Goal: Task Accomplishment & Management: Use online tool/utility

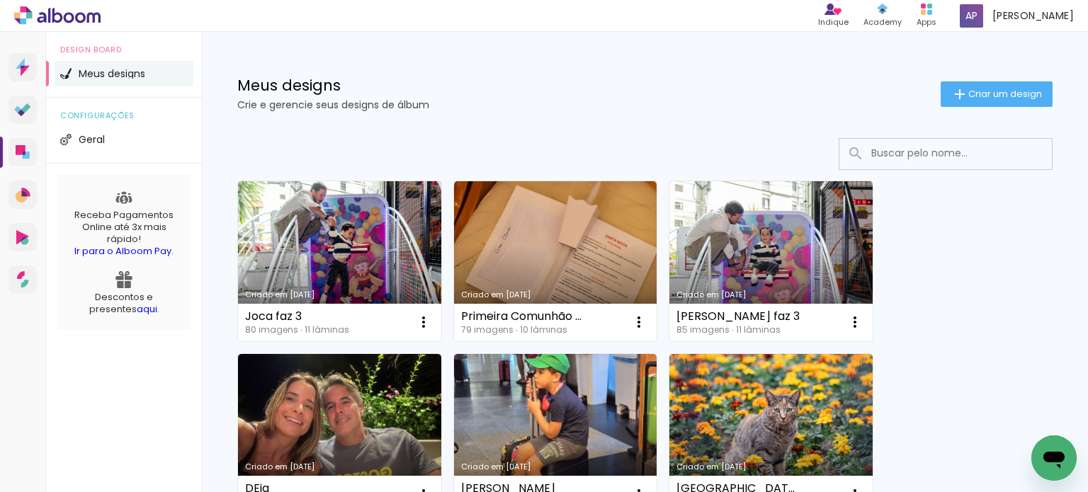
click at [25, 154] on icon at bounding box center [26, 155] width 7 height 7
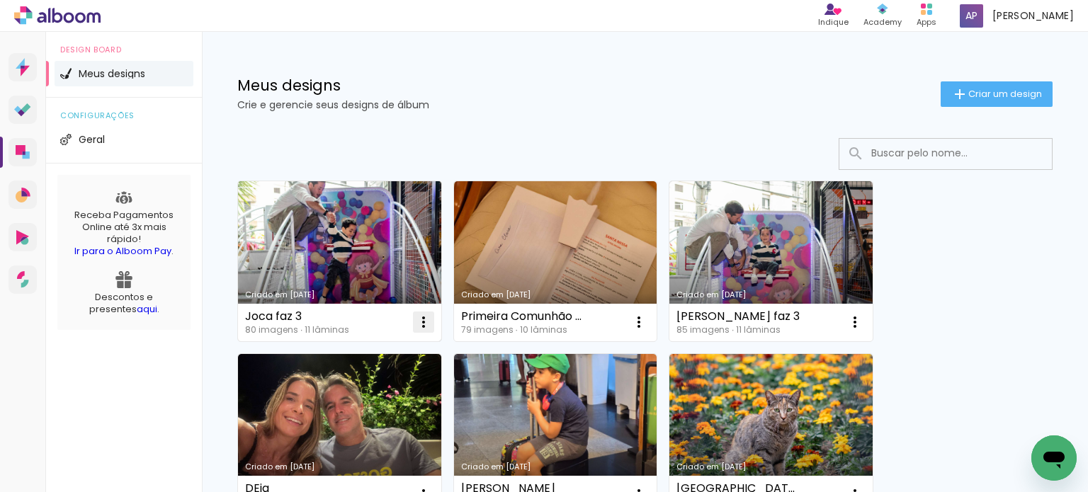
click at [419, 319] on iron-icon at bounding box center [423, 322] width 17 height 17
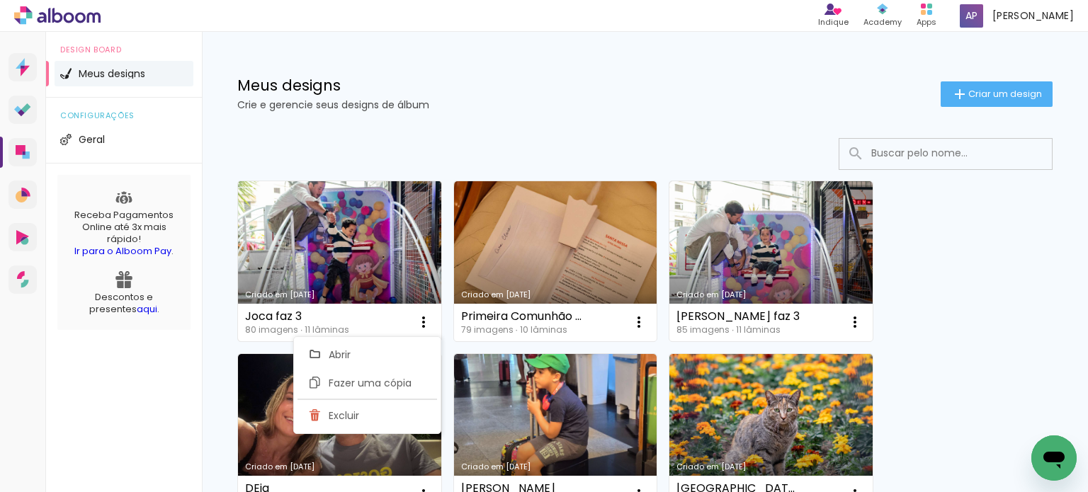
click at [354, 262] on link "Criado em [DATE]" at bounding box center [339, 261] width 203 height 160
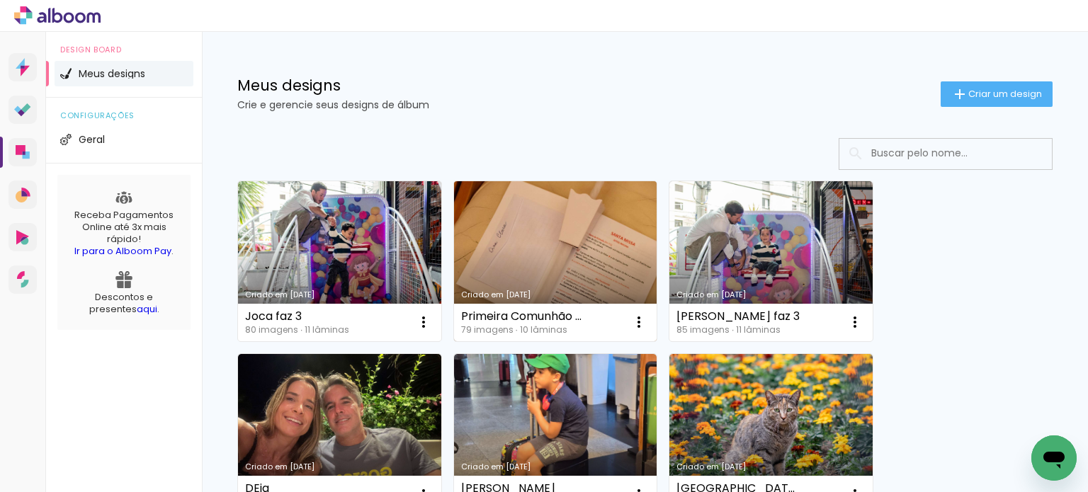
click at [593, 253] on link "Criado em [DATE]" at bounding box center [555, 261] width 203 height 160
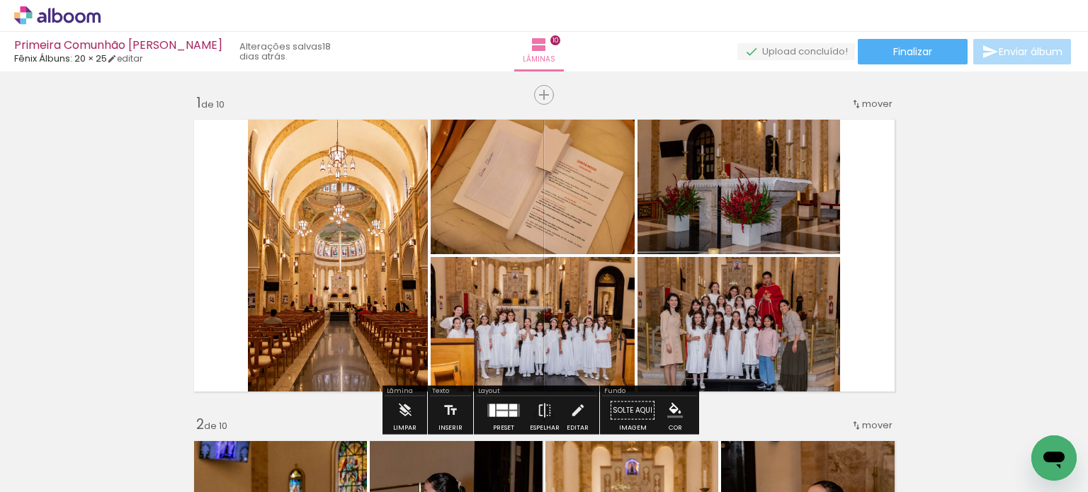
click at [1025, 55] on span "Enviar álbum" at bounding box center [1030, 52] width 64 height 10
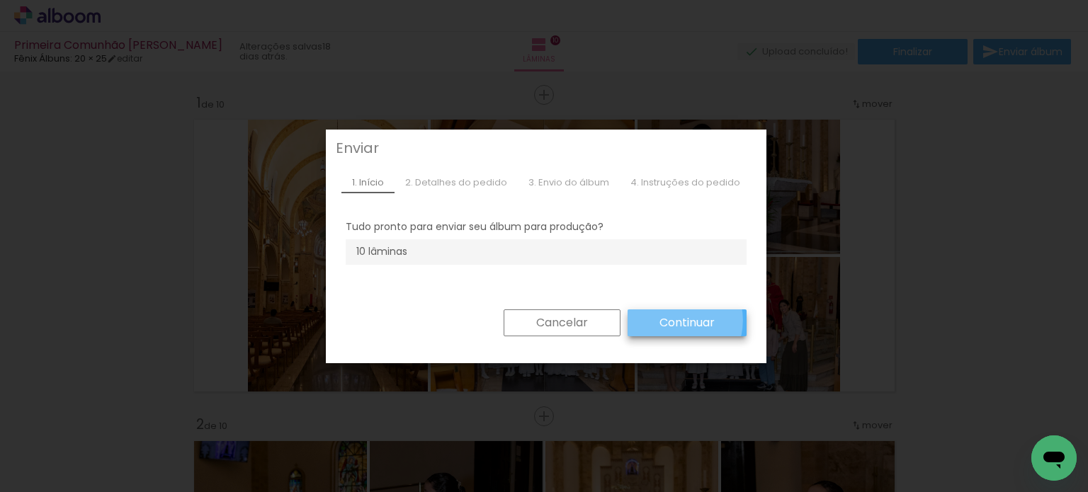
click at [0, 0] on slot "Continuar" at bounding box center [0, 0] width 0 height 0
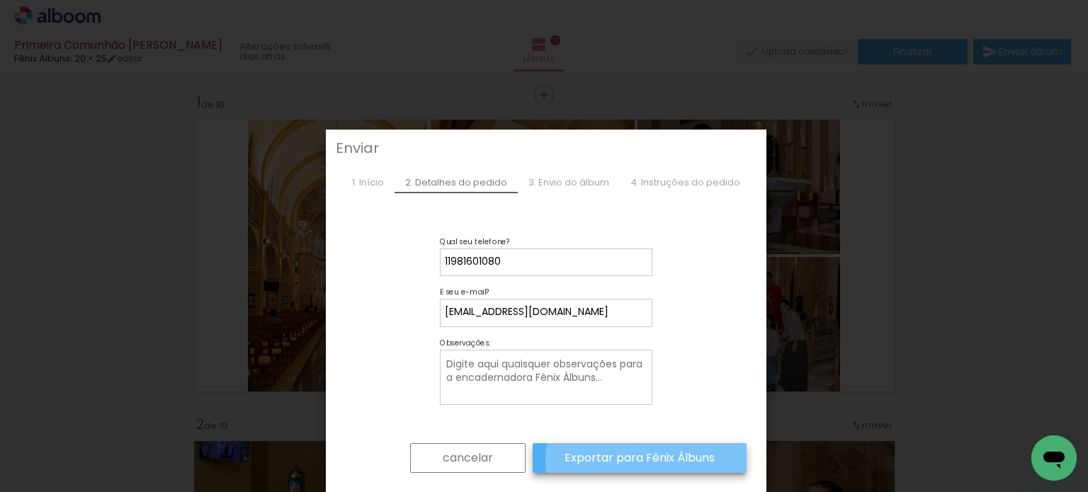
click at [0, 0] on slot "Exportar para Fênix Álbuns" at bounding box center [0, 0] width 0 height 0
